Goal: Navigation & Orientation: Find specific page/section

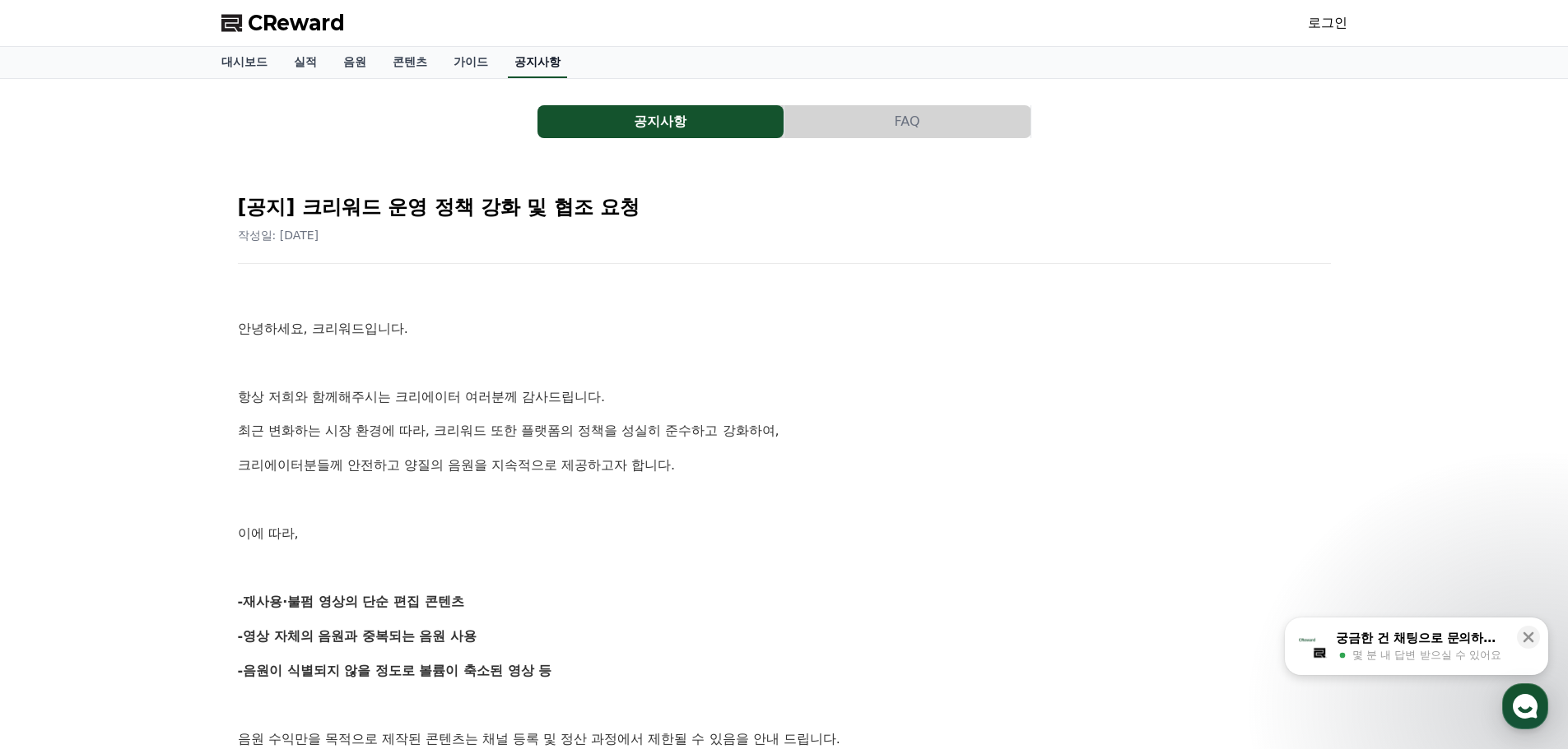
click at [521, 61] on link "공지사항" at bounding box center [538, 62] width 59 height 32
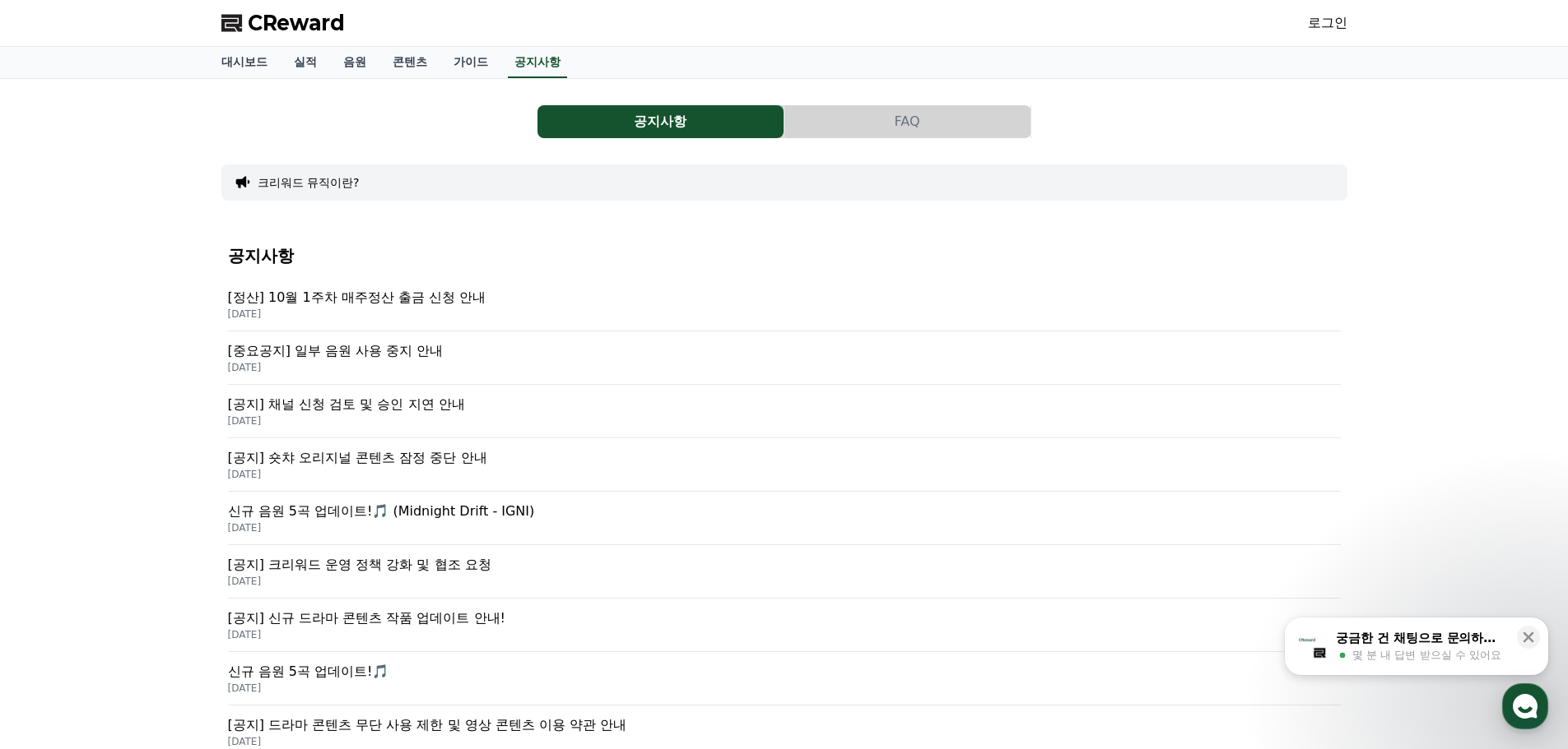
click at [383, 359] on p "[중요공지] 일부 음원 사용 중지 안내" at bounding box center [784, 351] width 1112 height 20
click at [398, 283] on div "[정산] 10월 1주차 매주정산 출금 신청 안내 [DATE]" at bounding box center [784, 304] width 1112 height 53
click at [452, 70] on link "가이드" at bounding box center [471, 62] width 61 height 32
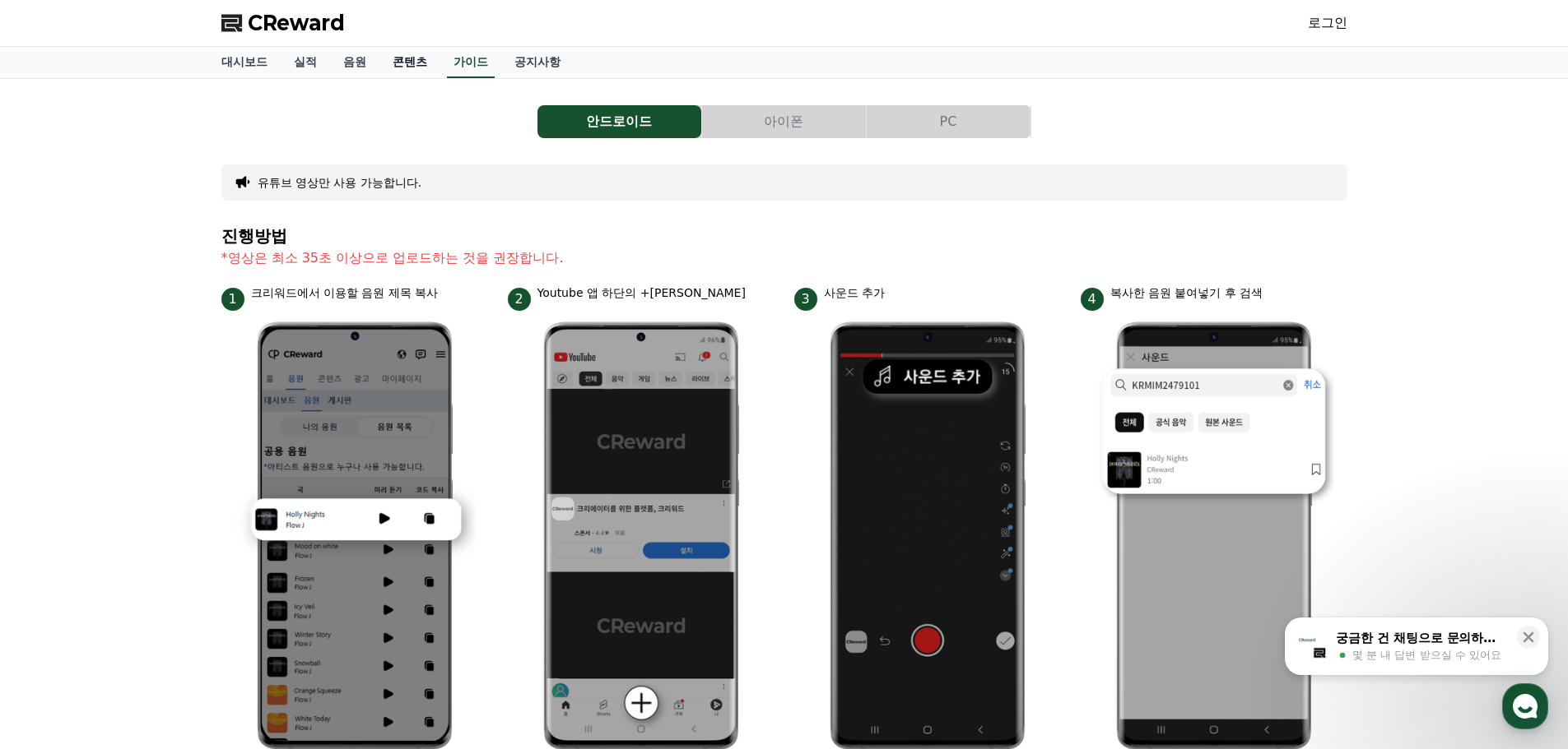
click at [413, 66] on link "콘텐츠" at bounding box center [410, 62] width 61 height 32
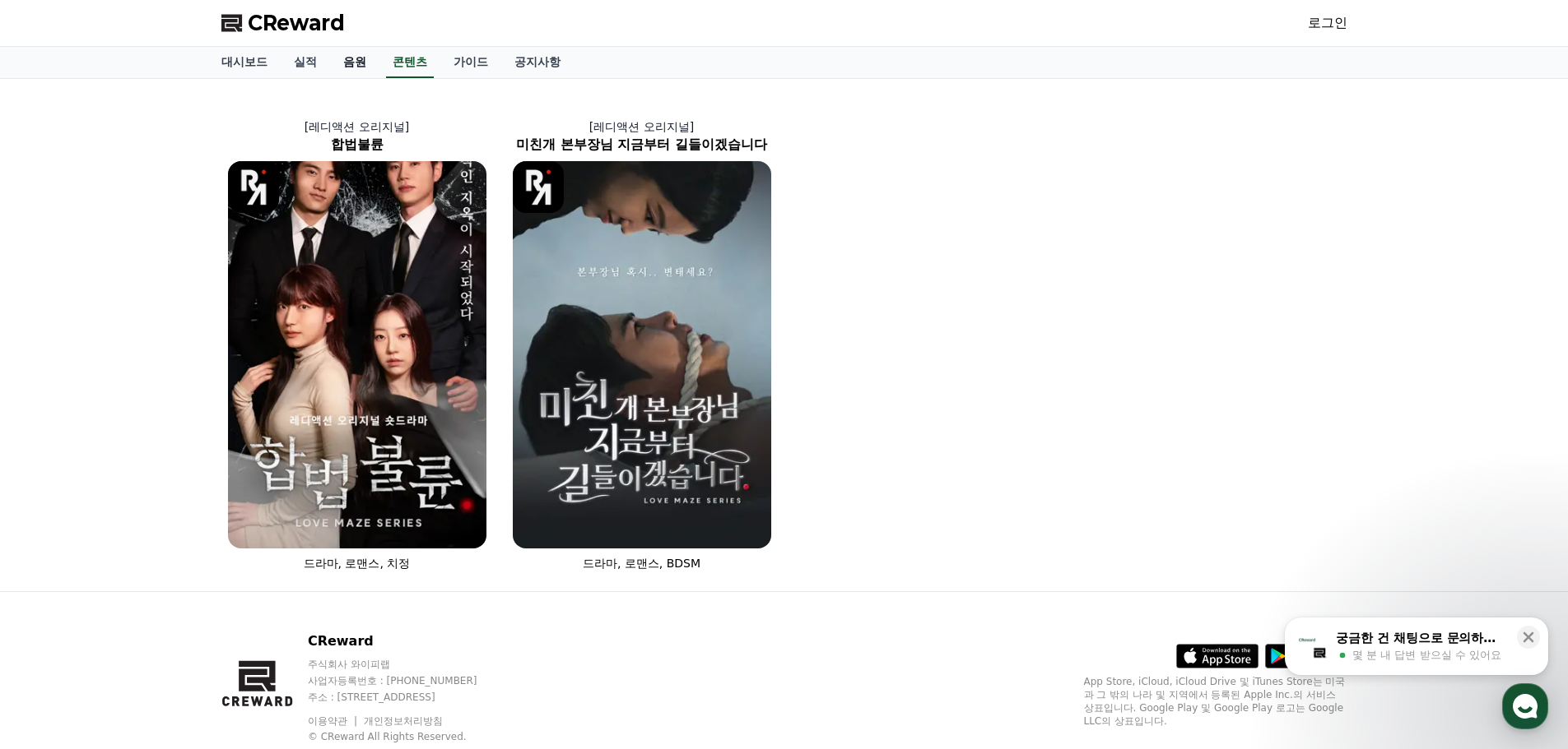
click at [359, 62] on link "음원" at bounding box center [355, 62] width 49 height 32
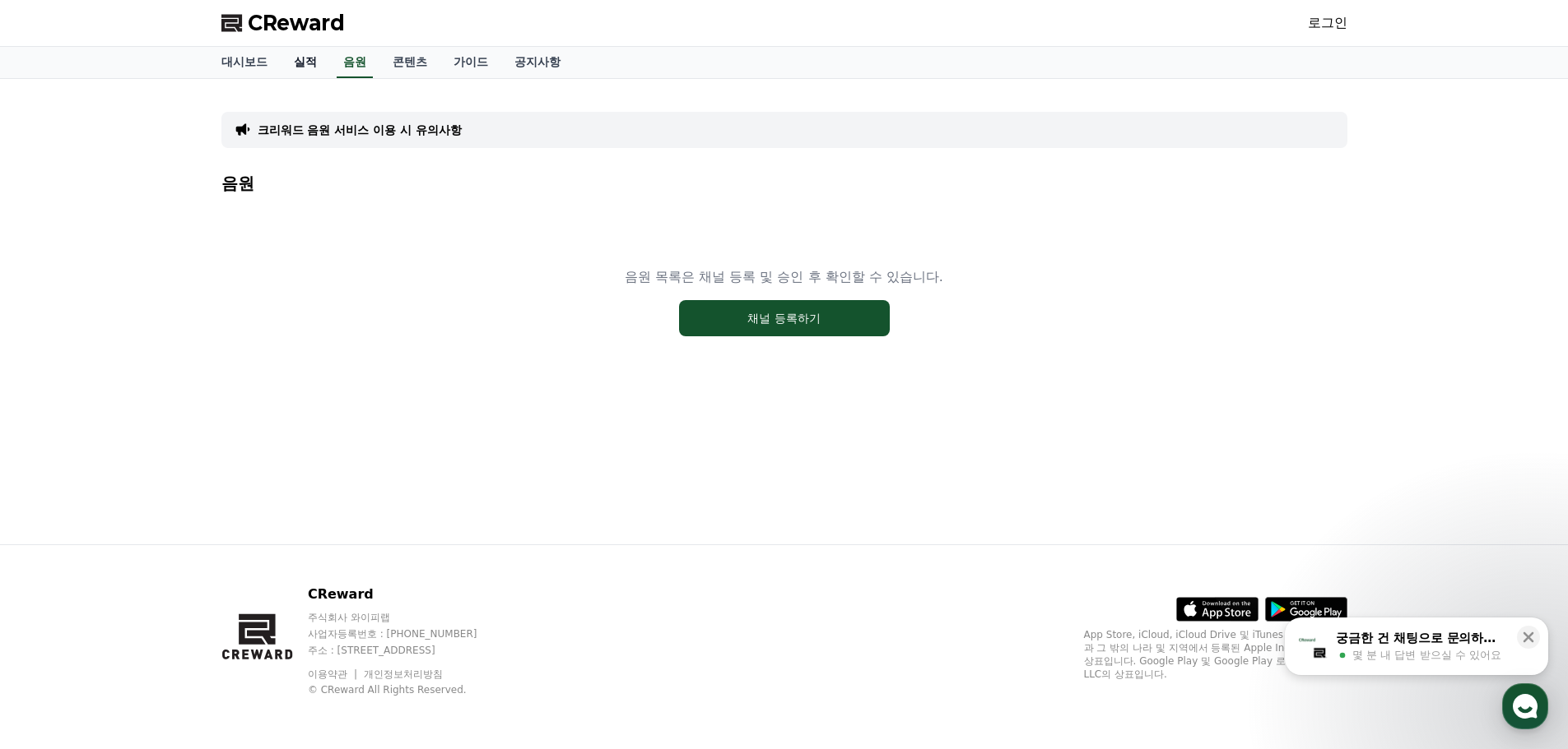
click at [302, 61] on link "실적" at bounding box center [305, 62] width 49 height 32
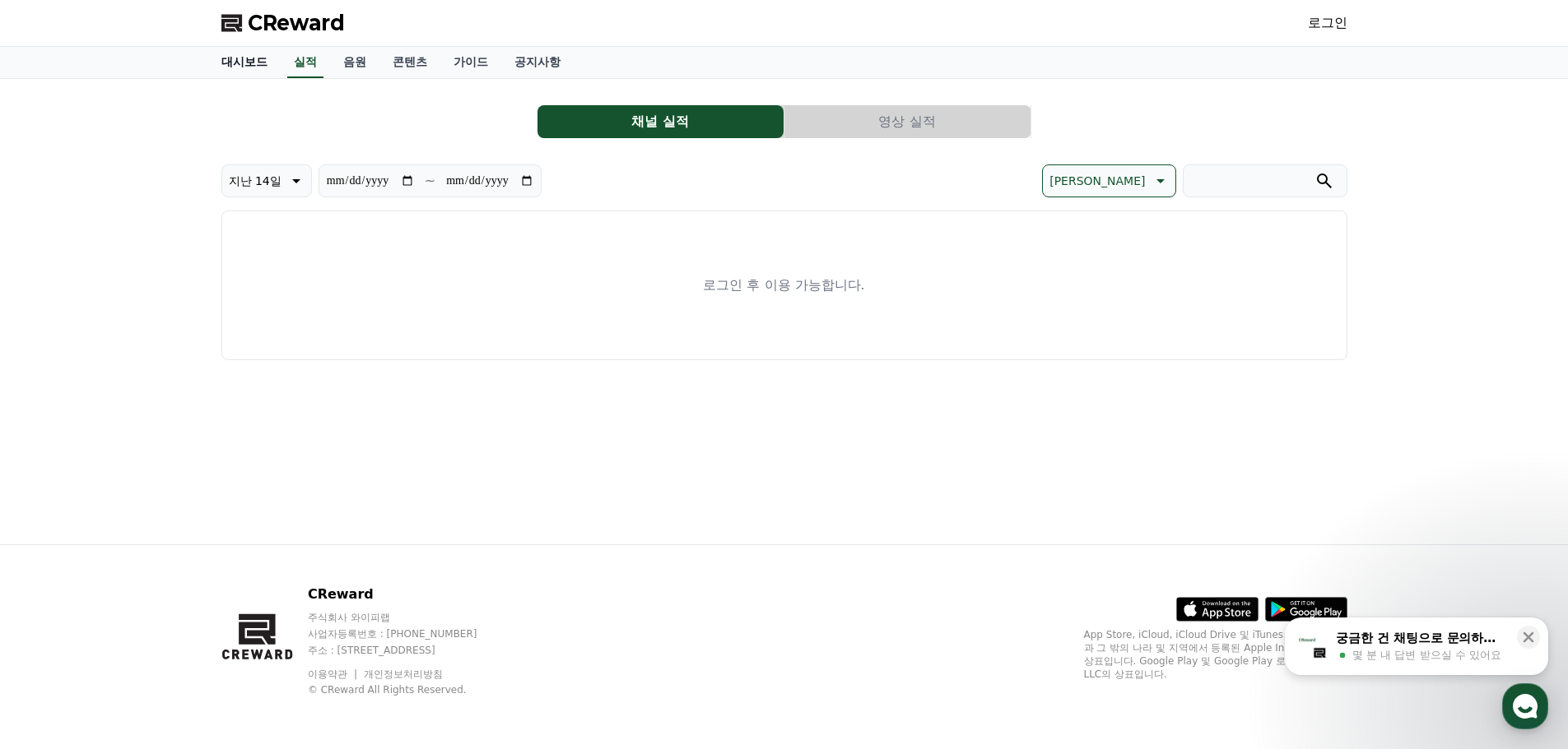
click at [225, 57] on link "대시보드" at bounding box center [244, 62] width 72 height 32
